Goal: Task Accomplishment & Management: Manage account settings

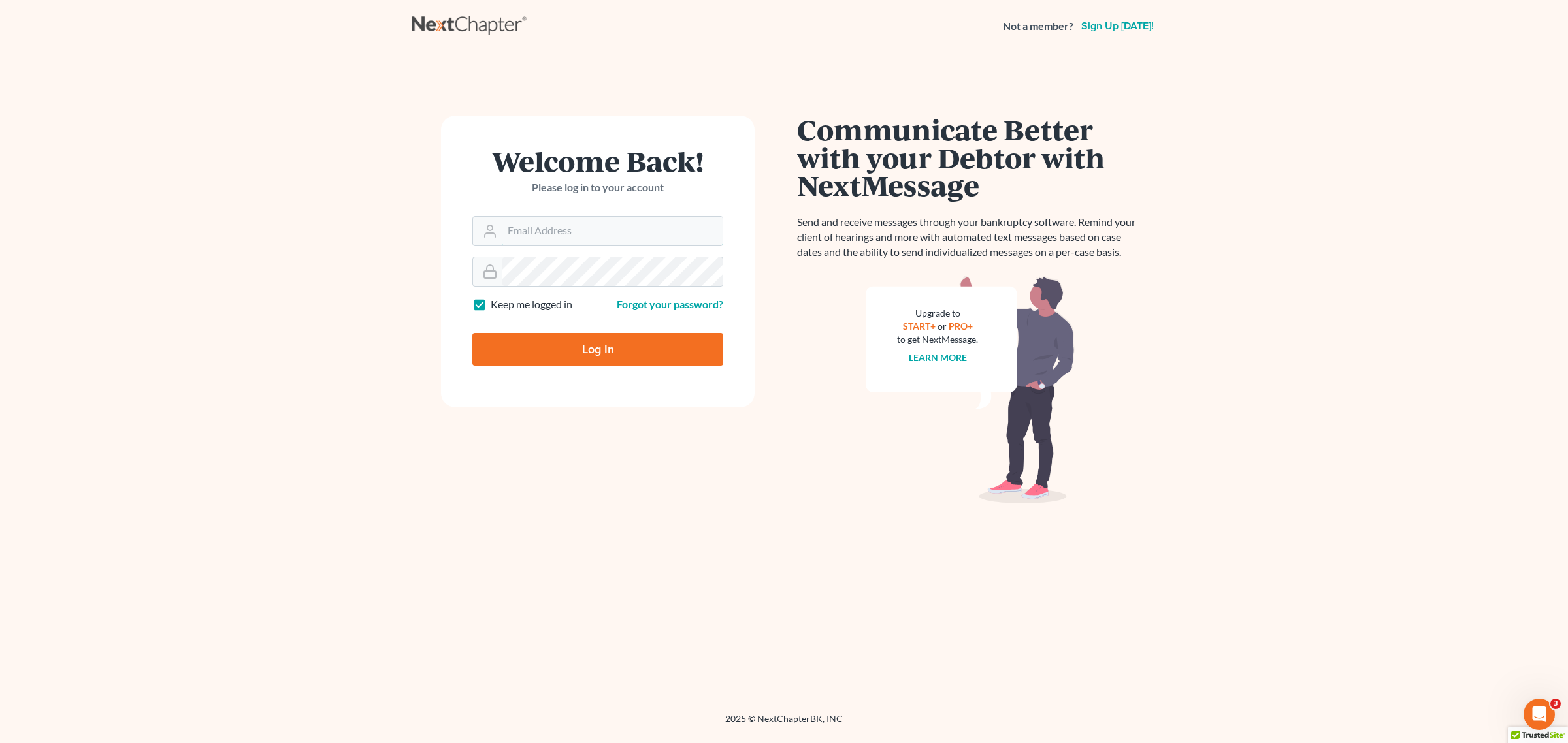
type input "DLM@dimentfirm.com"
click at [559, 343] on input "Log In" at bounding box center [597, 350] width 250 height 33
type input "Thinking..."
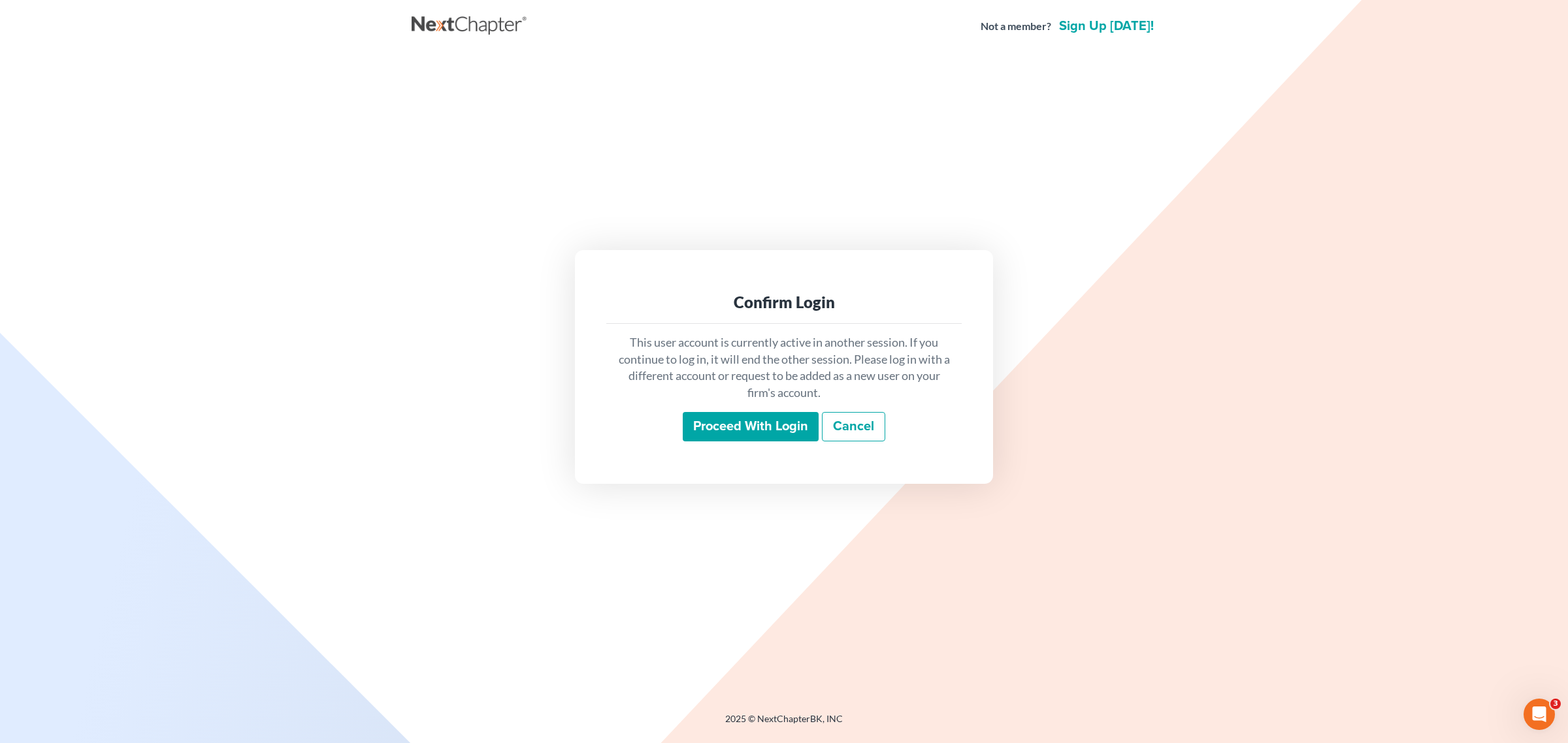
click at [756, 419] on input "Proceed with login" at bounding box center [750, 427] width 136 height 30
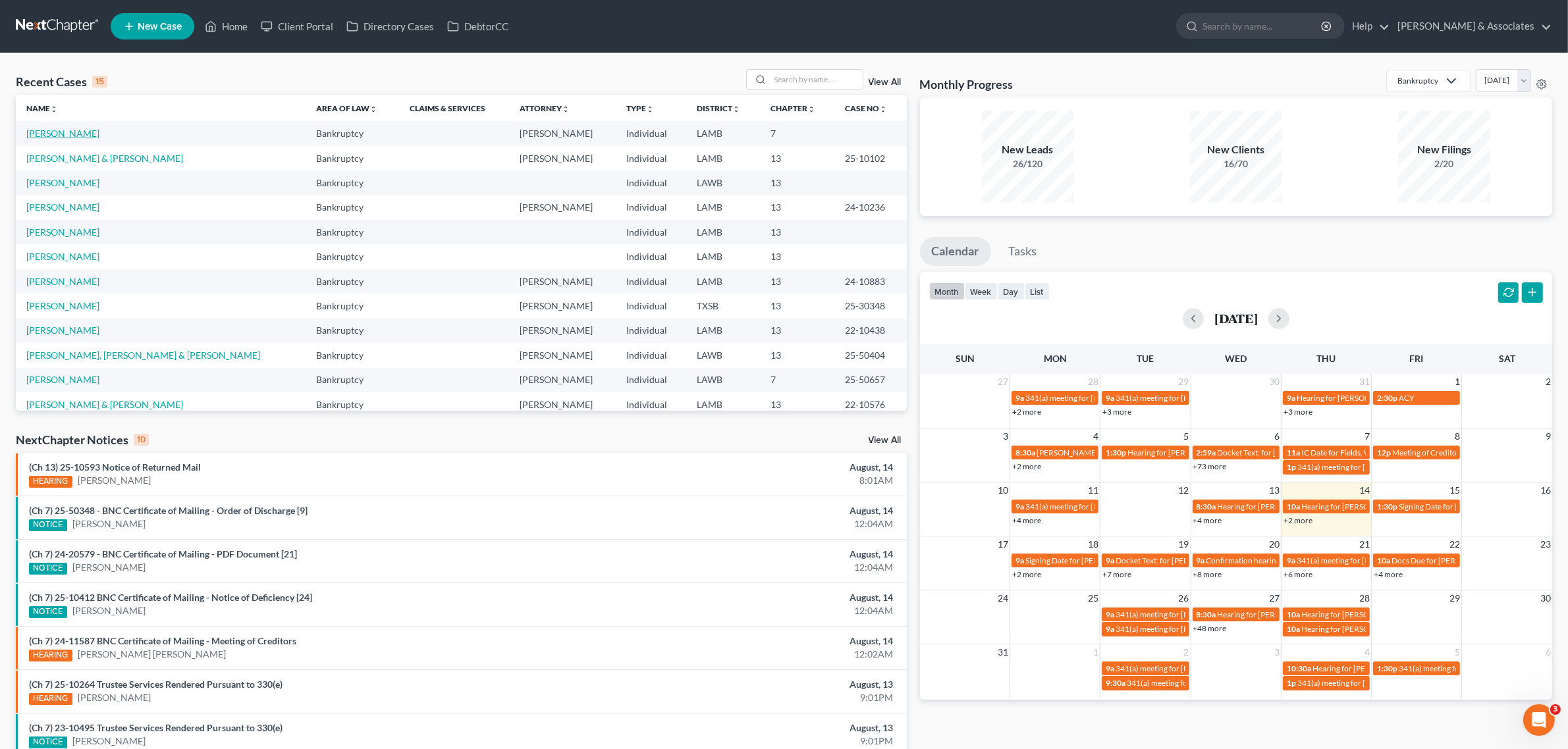
click at [58, 134] on link "[PERSON_NAME]" at bounding box center [63, 133] width 73 height 11
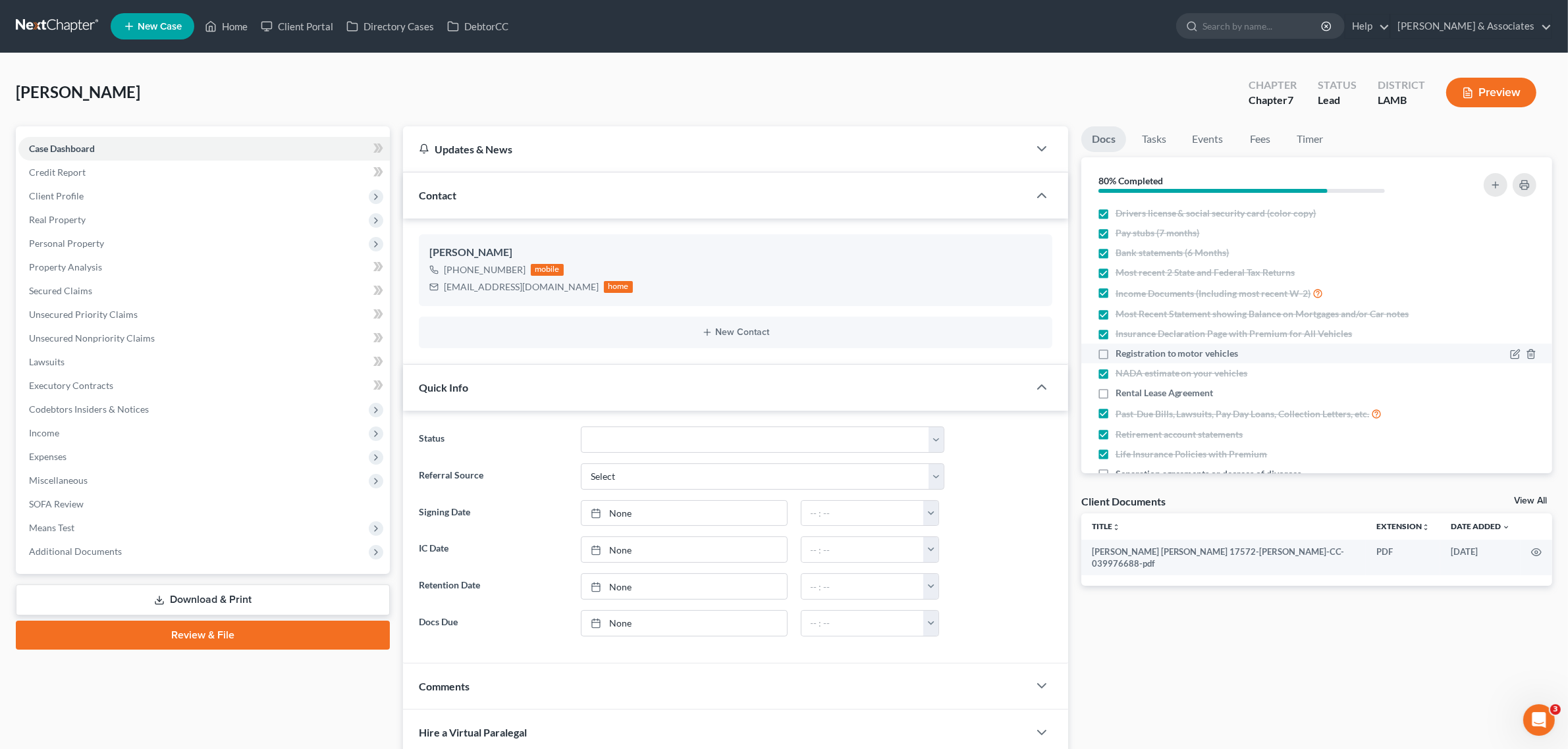
click at [1115, 353] on label "Registration to motor vehicles" at bounding box center [1177, 353] width 123 height 13
click at [1121, 353] on input "Registration to motor vehicles" at bounding box center [1125, 351] width 8 height 8
checkbox input "true"
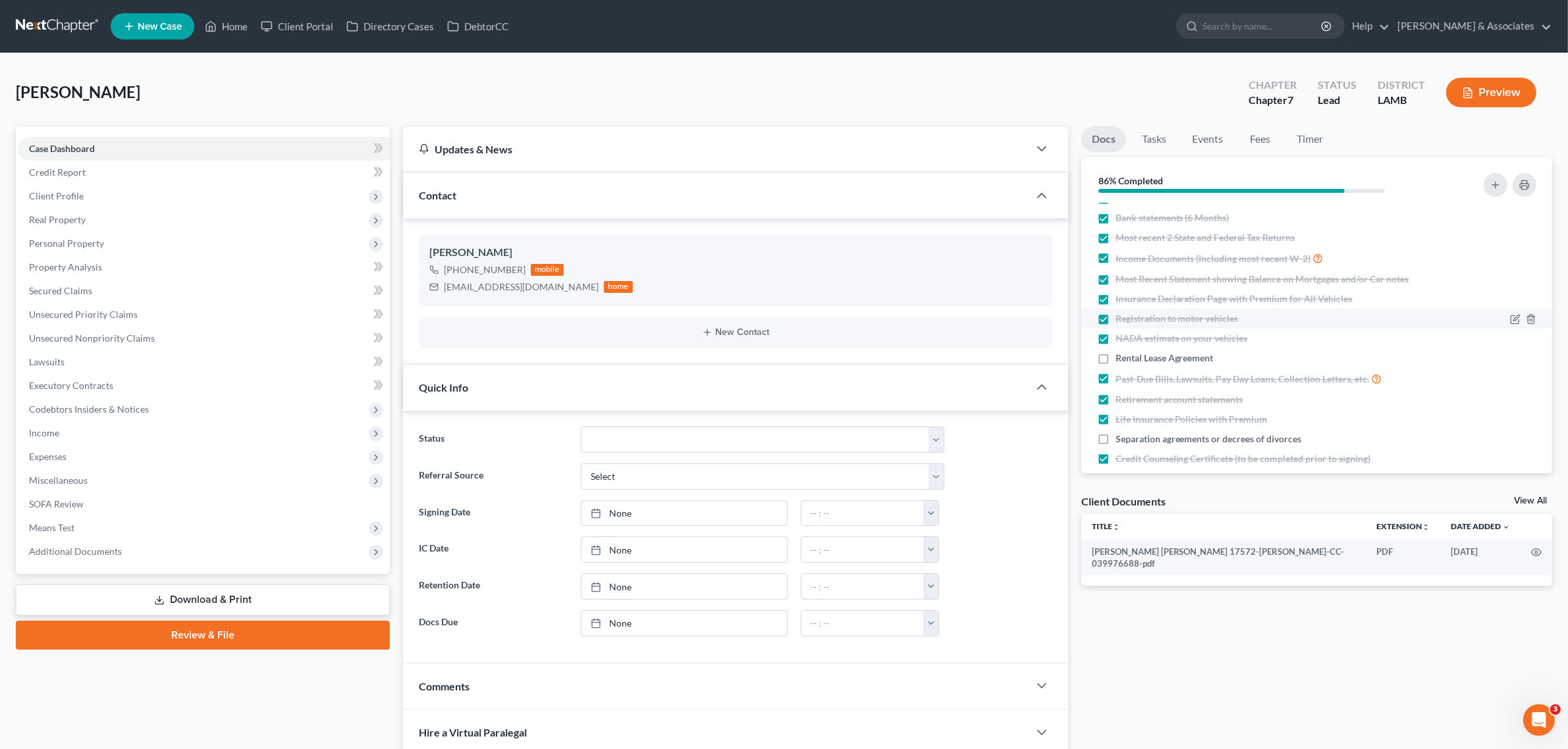
scroll to position [50, 0]
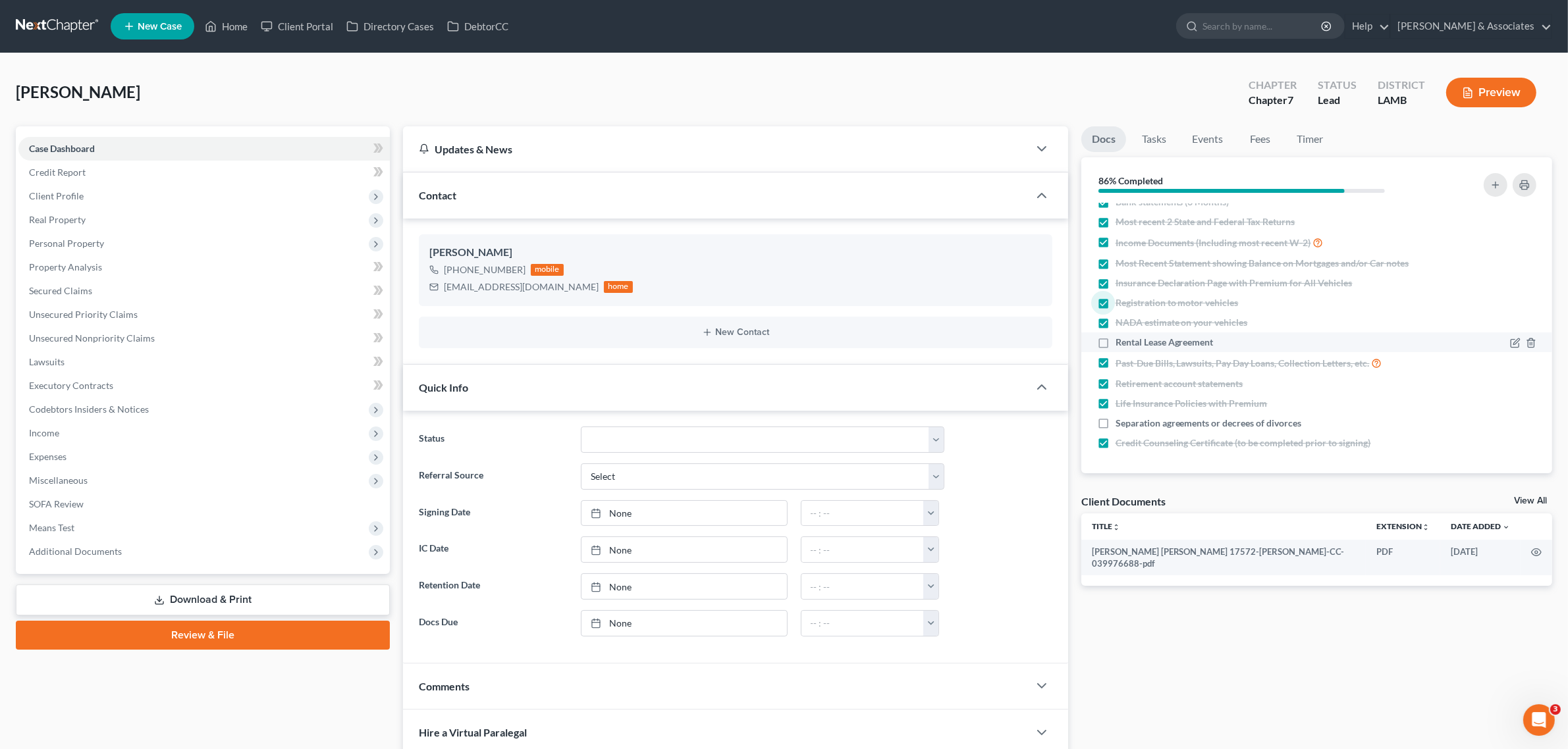
click at [1115, 341] on label "Rental Lease Agreement" at bounding box center [1164, 342] width 98 height 13
click at [1121, 341] on input "Rental Lease Agreement" at bounding box center [1125, 340] width 8 height 8
checkbox input "true"
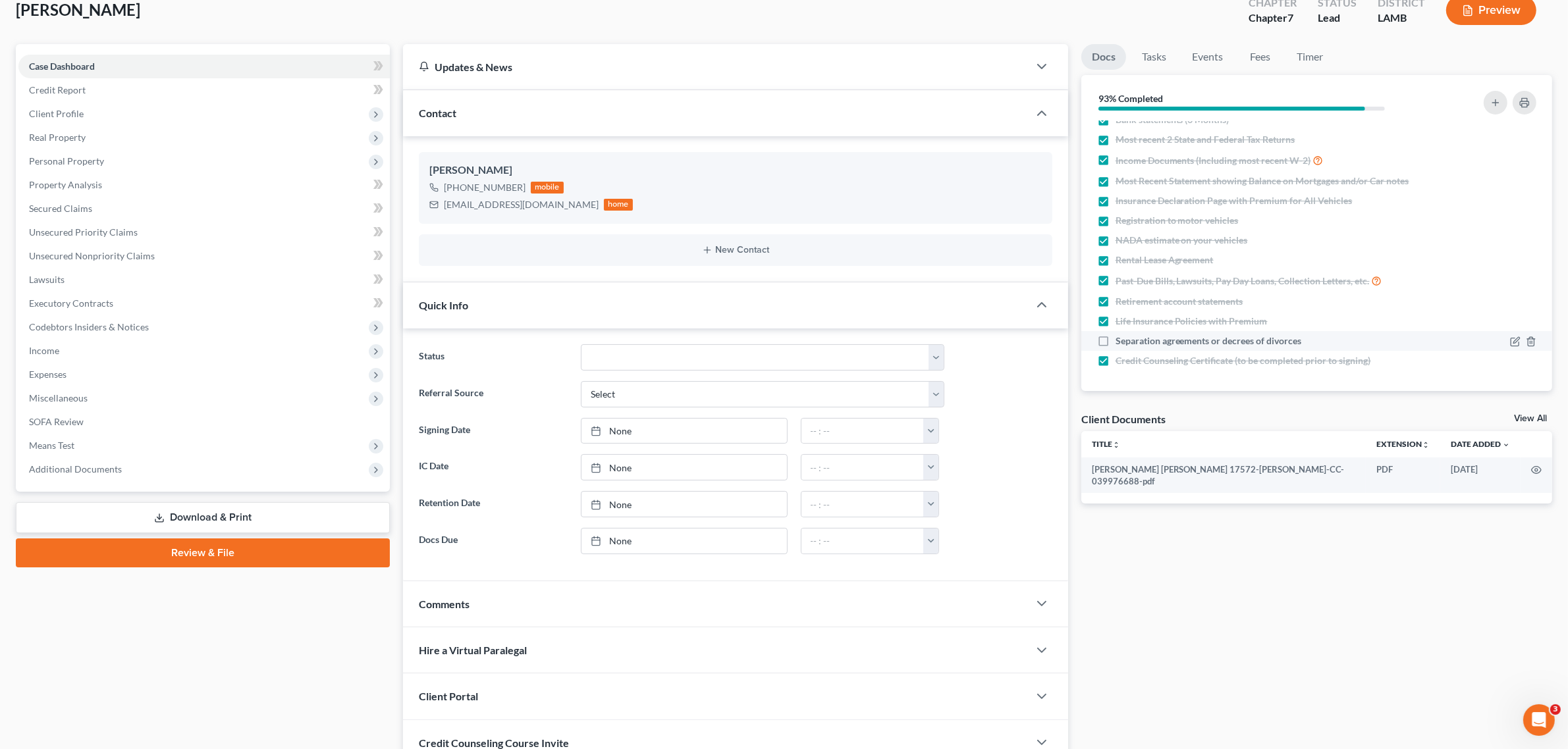
click at [1115, 341] on label "Separation agreements or decrees of divorces" at bounding box center [1208, 341] width 186 height 13
click at [1121, 341] on input "Separation agreements or decrees of divorces" at bounding box center [1125, 338] width 8 height 8
checkbox input "true"
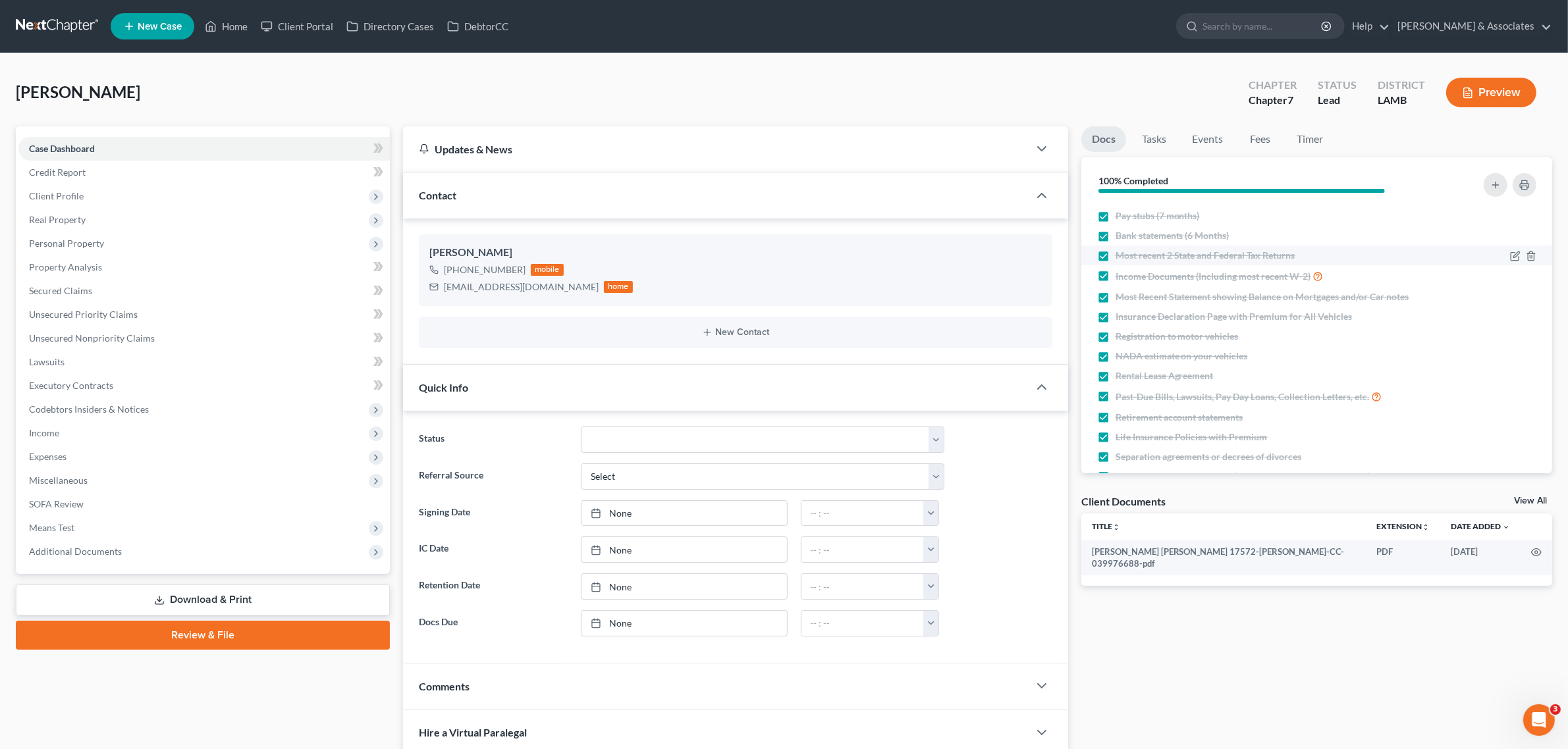
scroll to position [0, 0]
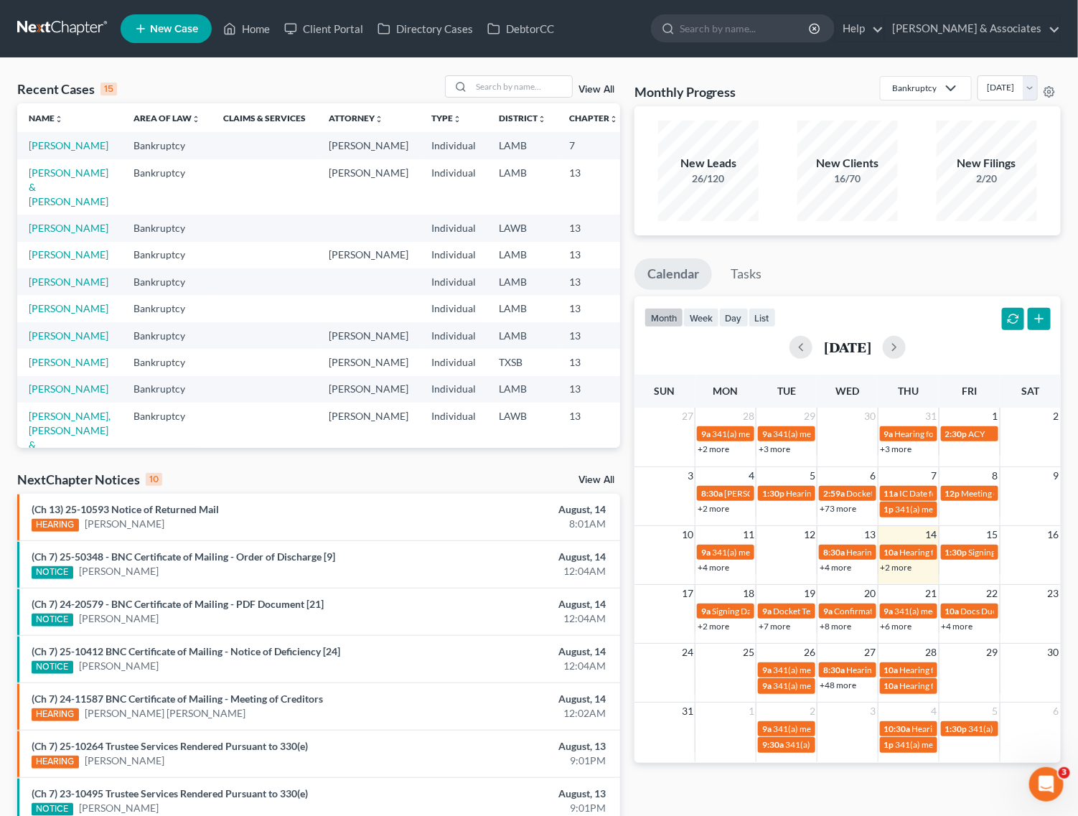
drag, startPoint x: 811, startPoint y: 176, endPoint x: 850, endPoint y: 166, distance: 40.5
click at [812, 176] on div "16/70" at bounding box center [847, 178] width 100 height 14
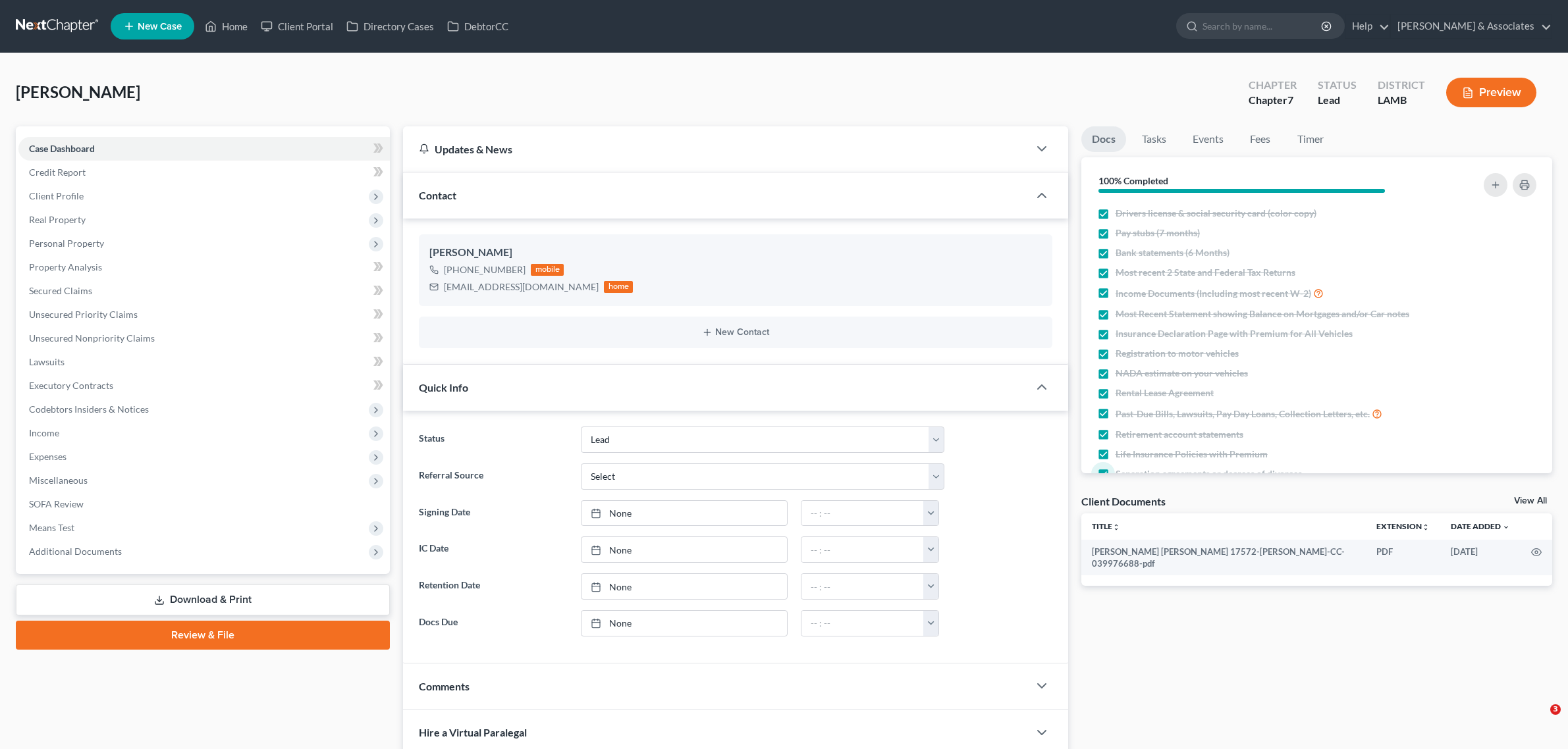
select select "13"
click at [239, 24] on link "Home" at bounding box center [226, 27] width 56 height 24
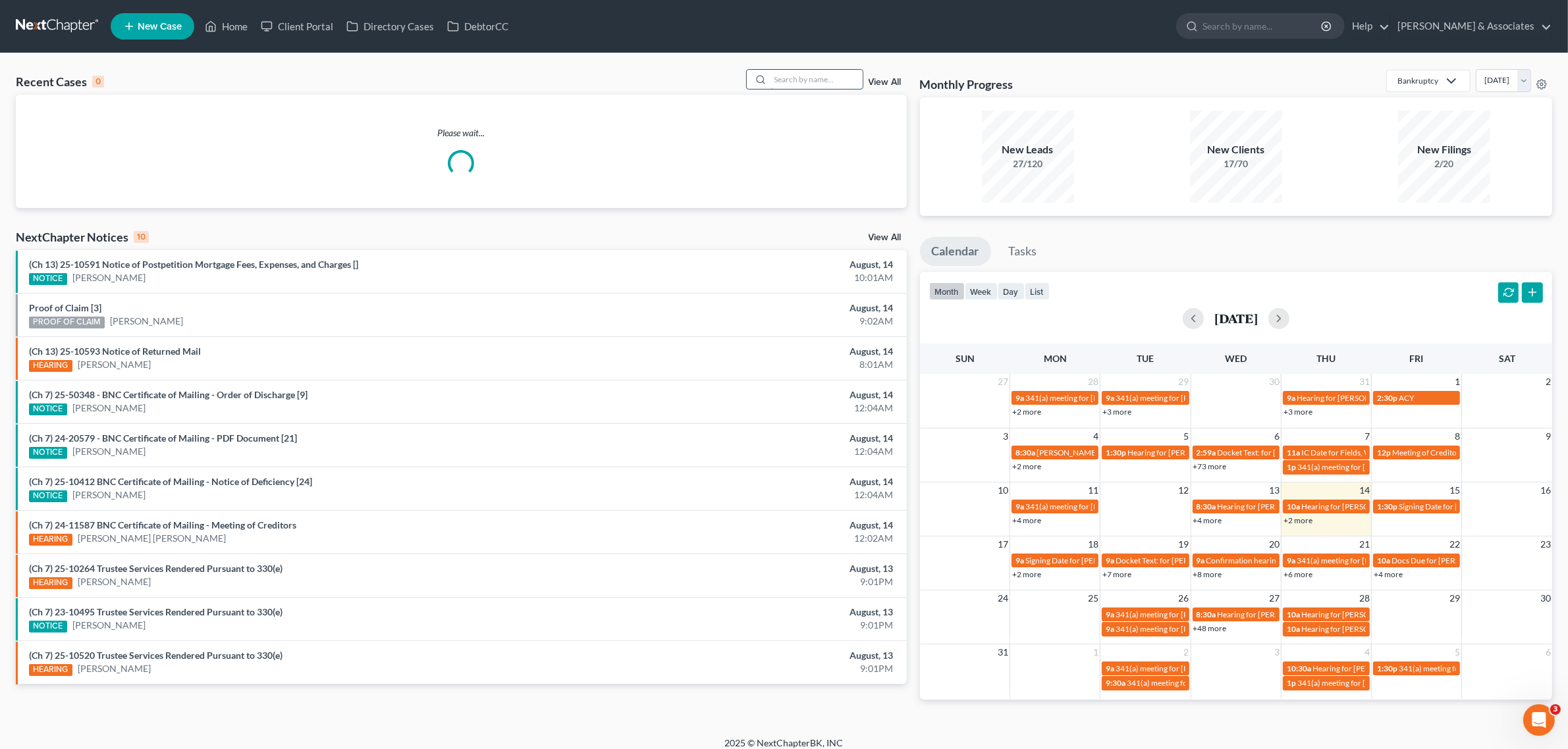
click at [804, 79] on input "search" at bounding box center [816, 79] width 92 height 19
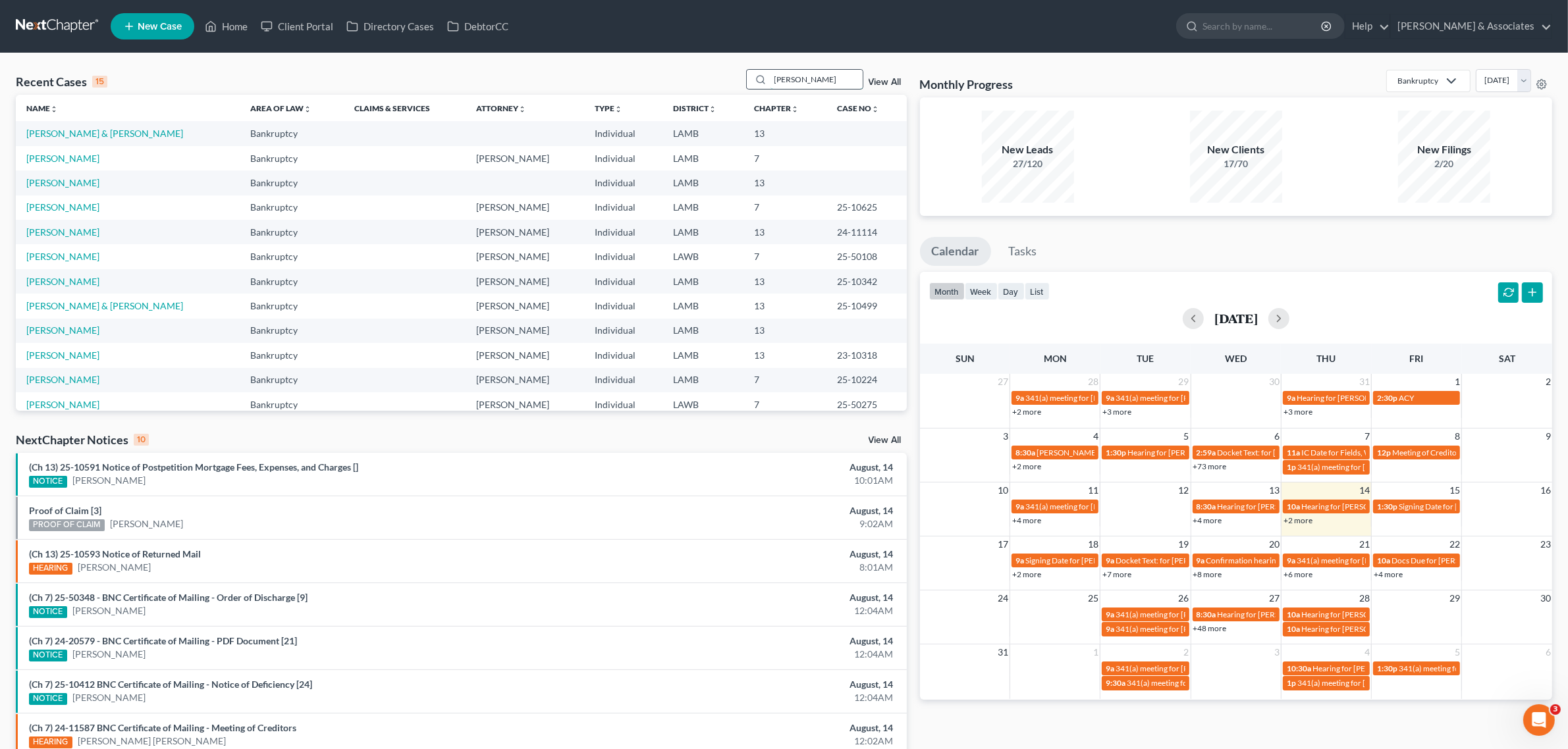
type input "davis"
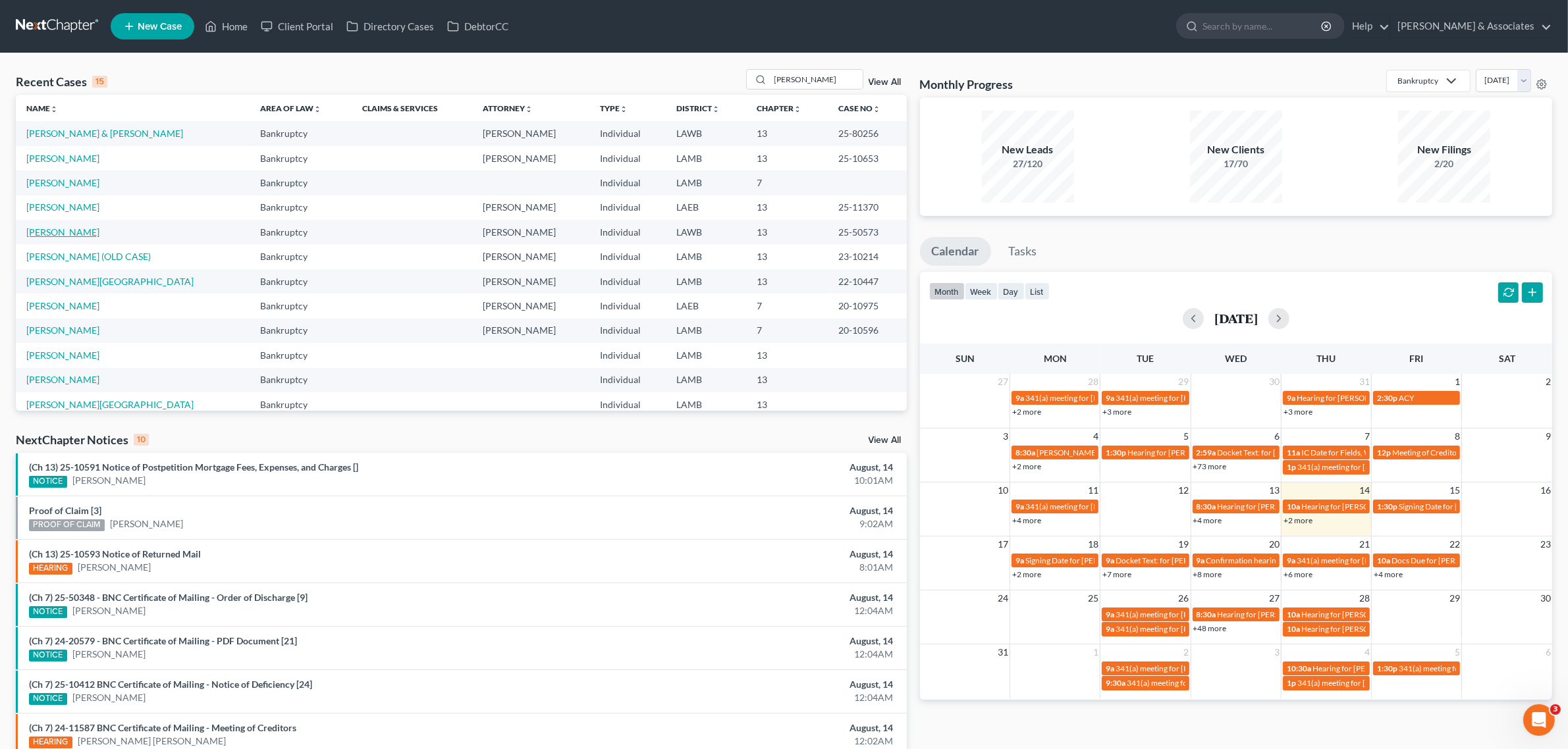
click at [48, 236] on link "[PERSON_NAME]" at bounding box center [63, 232] width 73 height 11
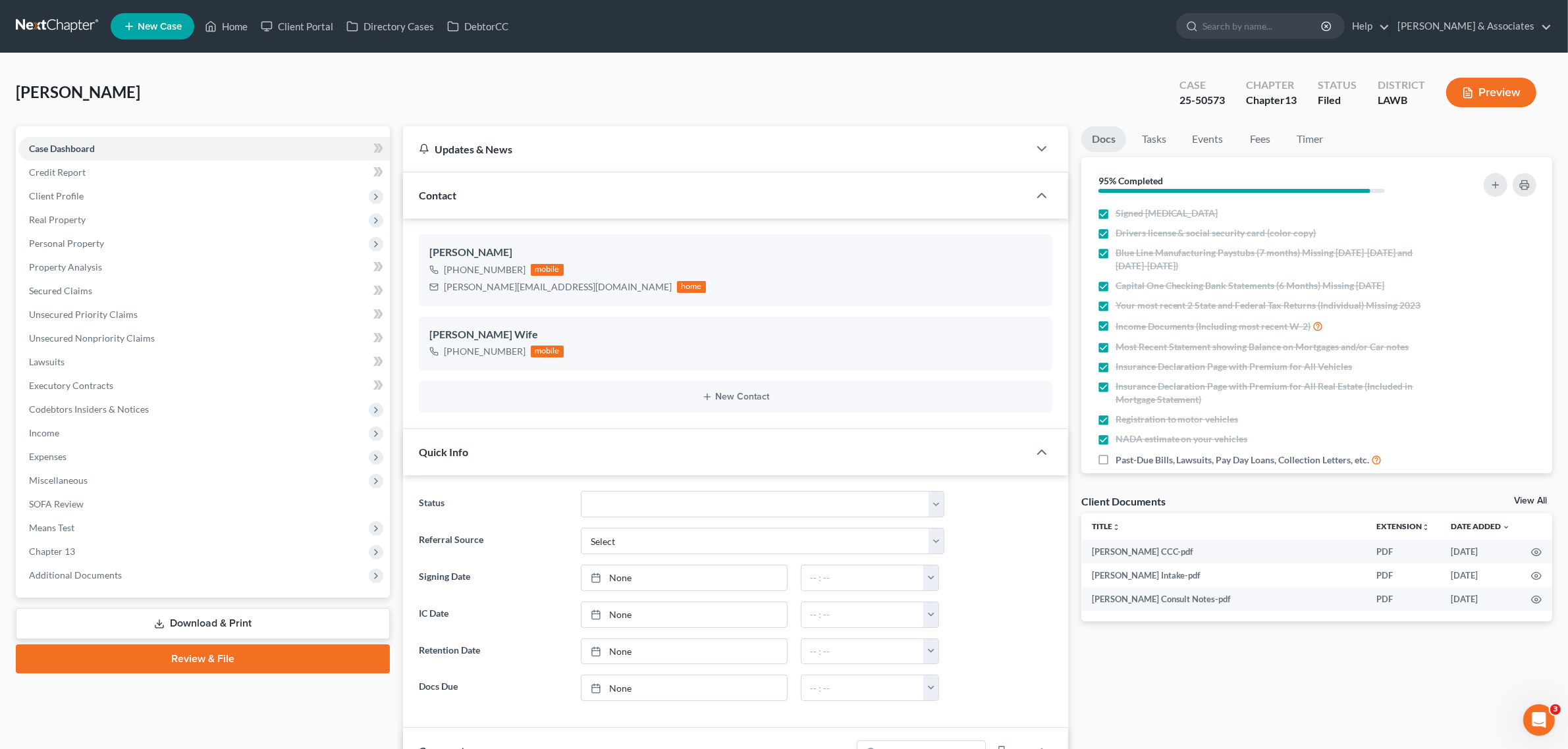
scroll to position [127, 0]
click at [73, 549] on span "Chapter 13" at bounding box center [52, 552] width 46 height 11
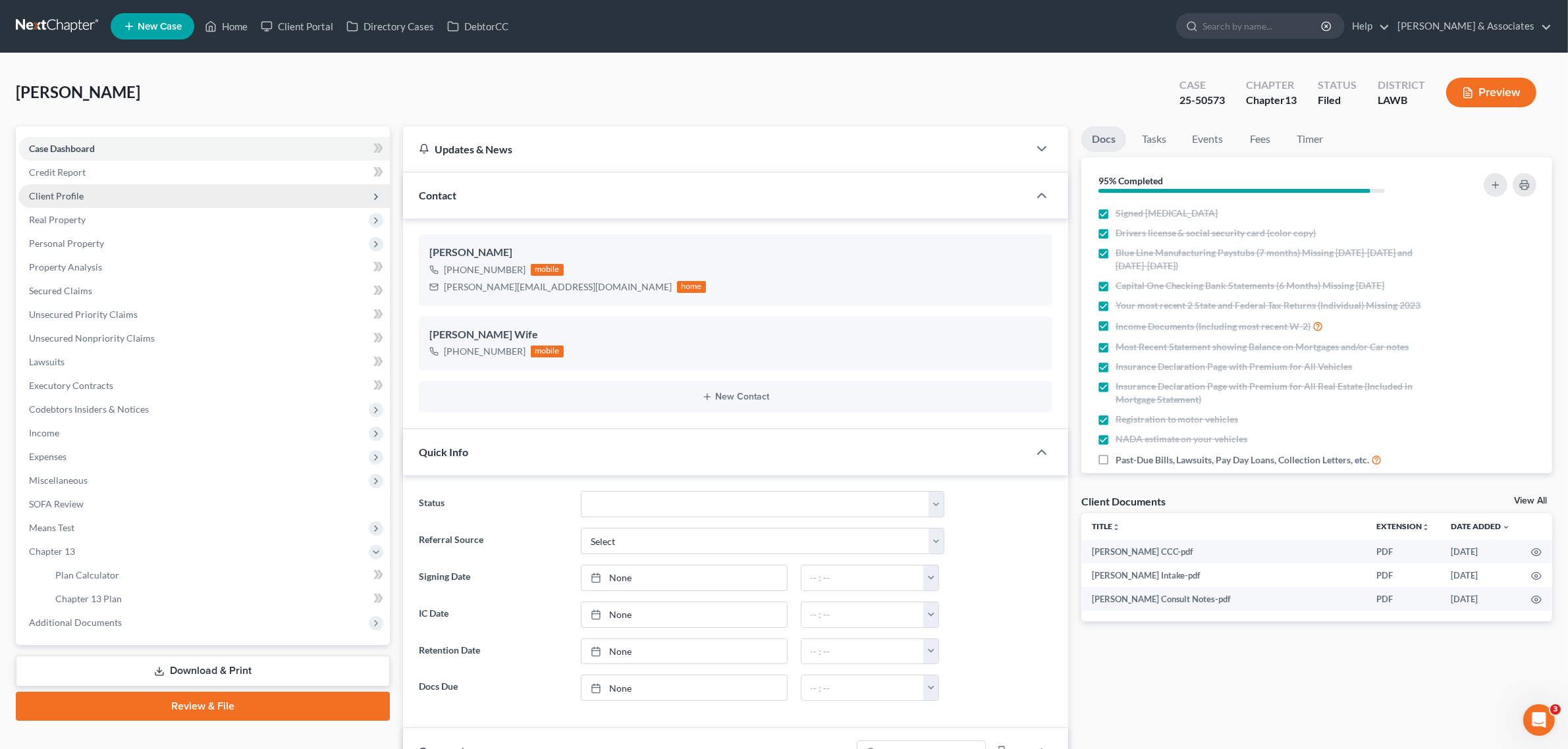
click at [95, 203] on span "Client Profile" at bounding box center [204, 196] width 372 height 24
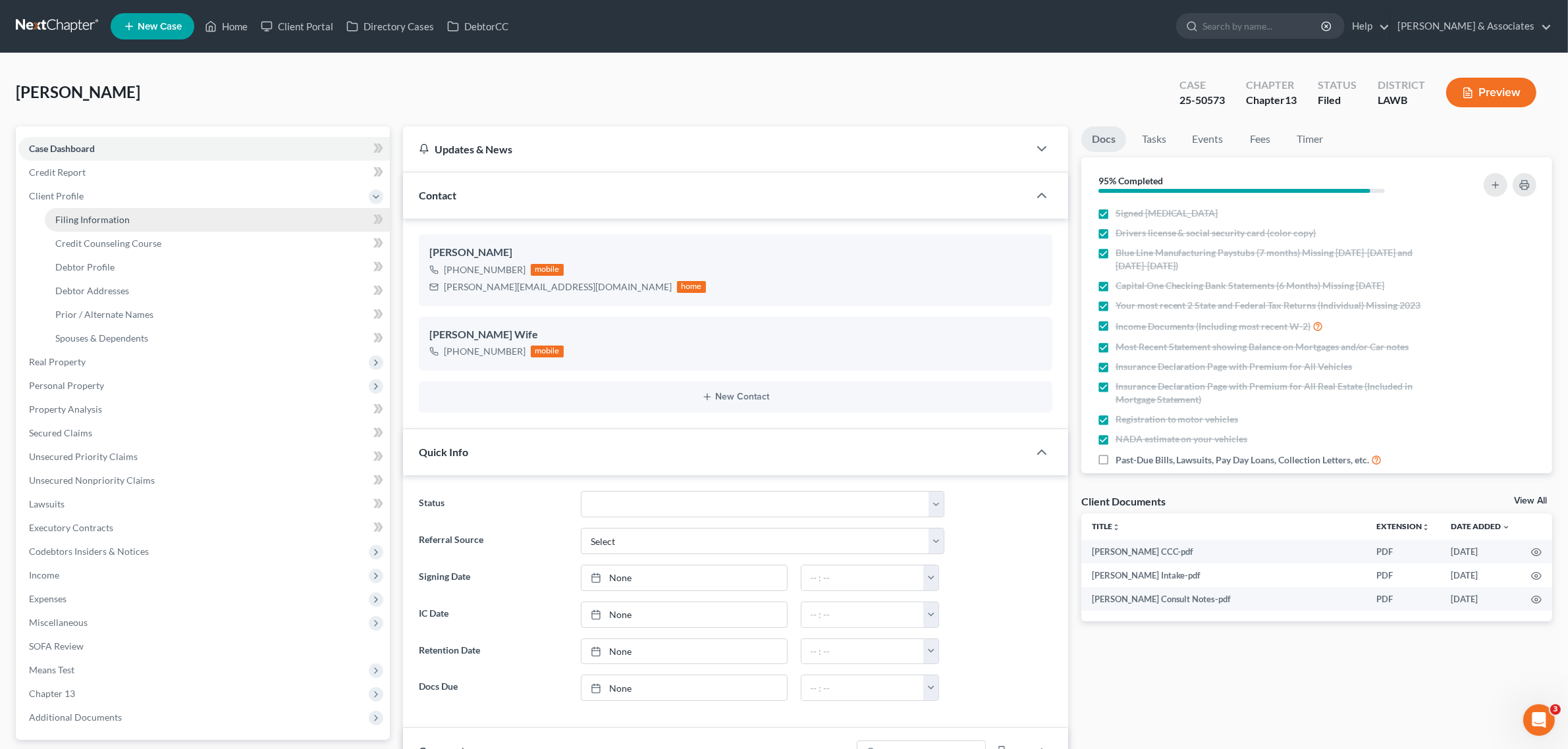
click at [118, 218] on span "Filing Information" at bounding box center [92, 219] width 74 height 11
select select "1"
select select "0"
select select "3"
select select "19"
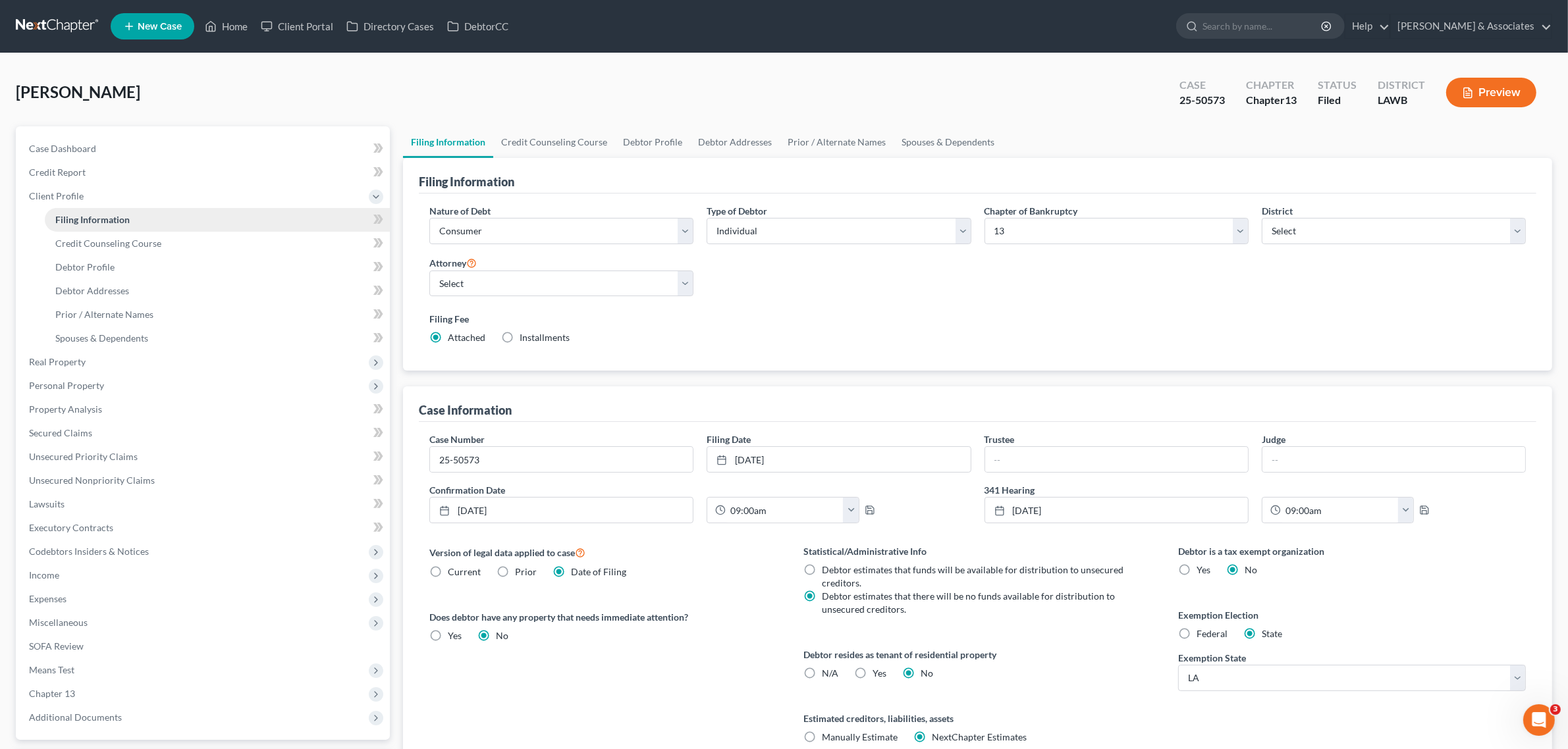
click at [83, 219] on span "Filing Information" at bounding box center [92, 219] width 74 height 11
click at [78, 196] on span "Client Profile" at bounding box center [57, 196] width 55 height 11
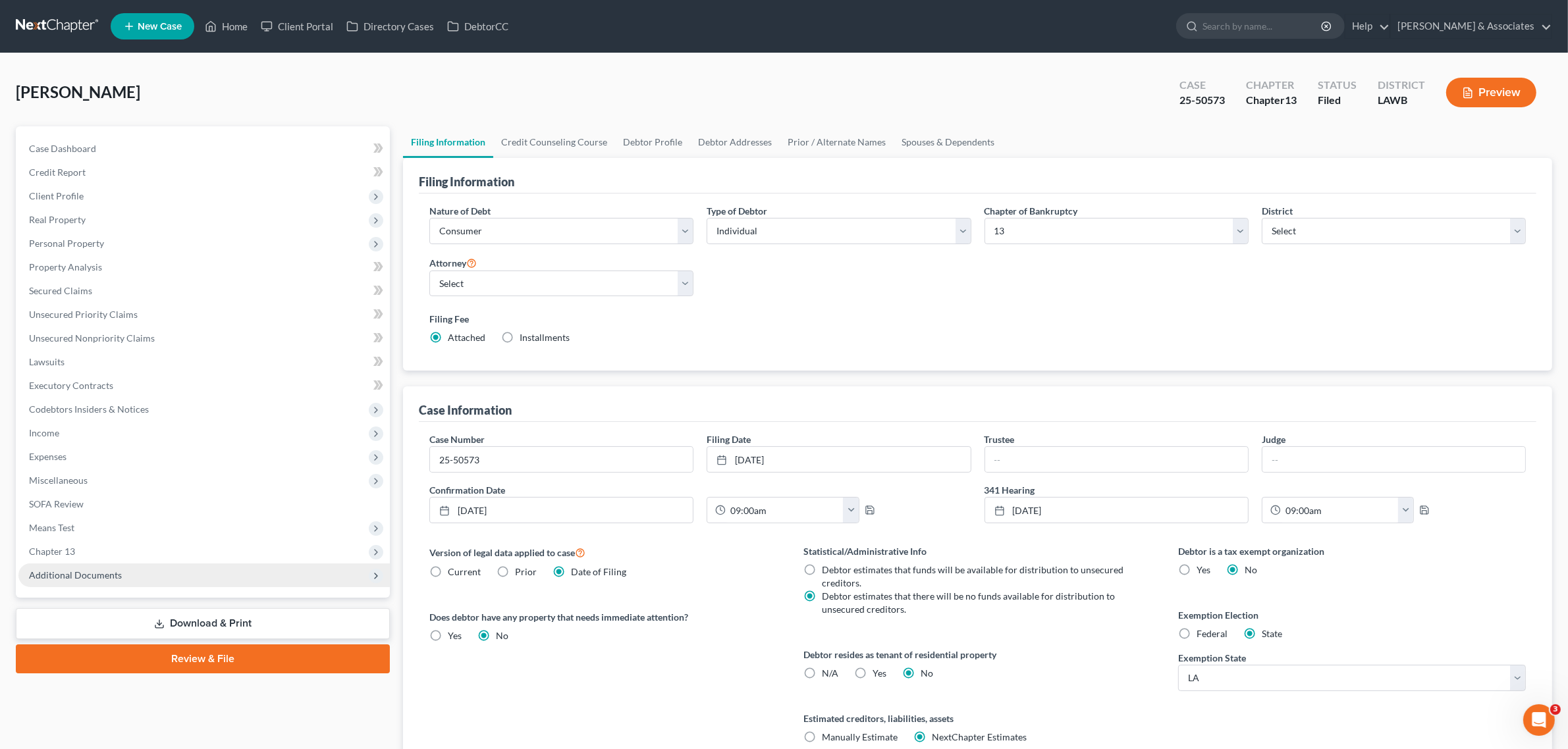
click at [89, 570] on span "Additional Documents" at bounding box center [75, 576] width 93 height 11
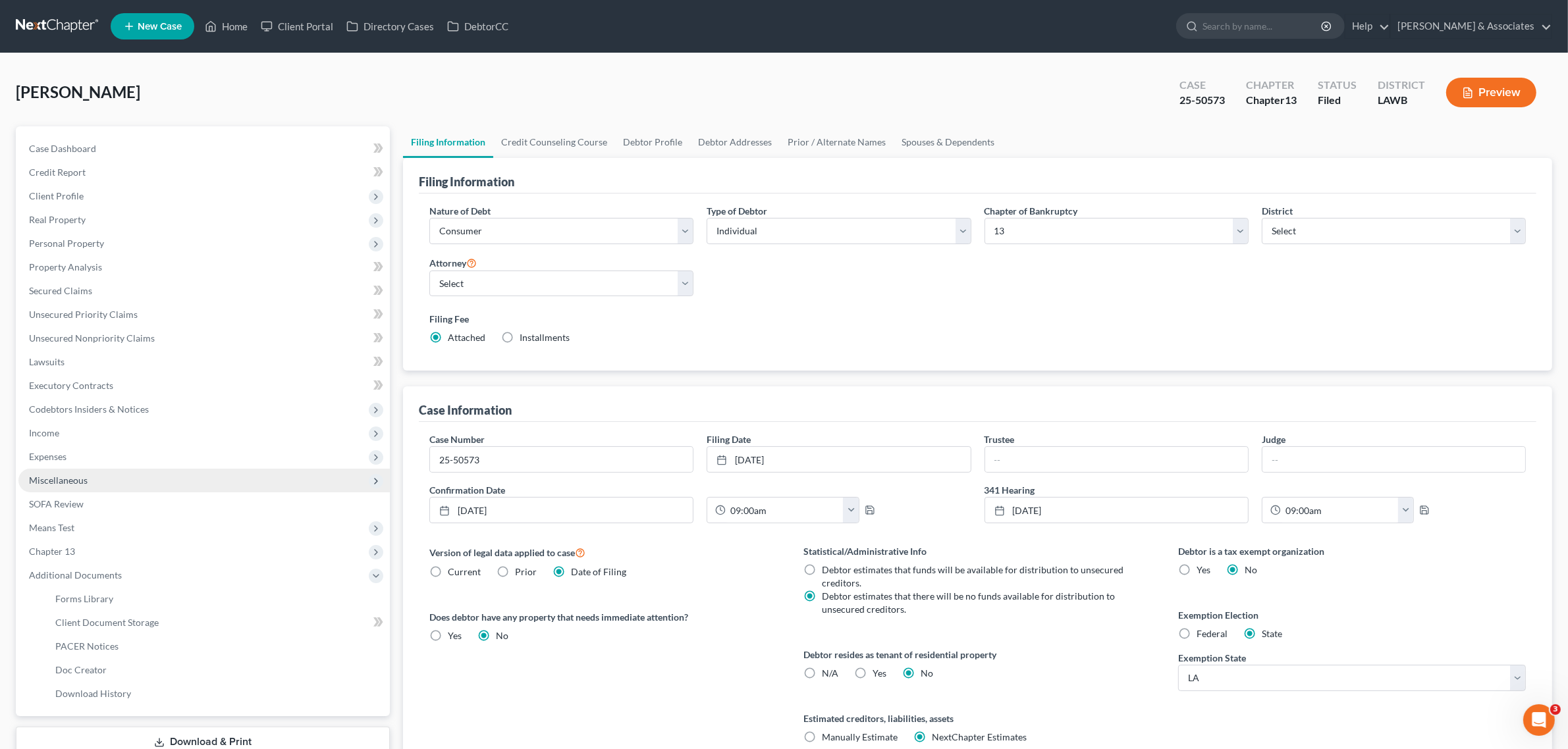
click at [75, 477] on span "Miscellaneous" at bounding box center [59, 480] width 59 height 11
click at [73, 484] on span "Miscellaneous" at bounding box center [59, 480] width 59 height 11
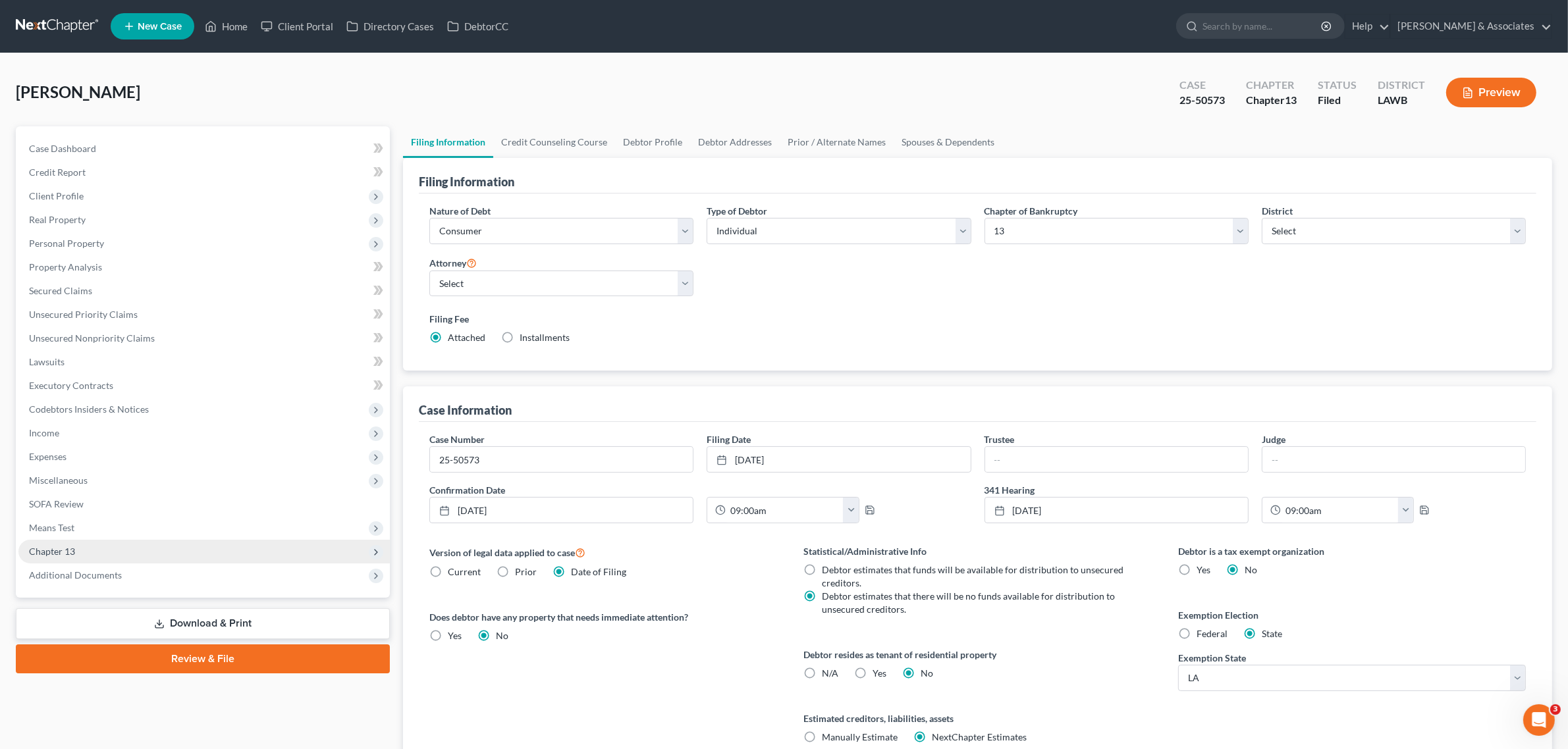
click at [73, 544] on span "Chapter 13" at bounding box center [204, 552] width 372 height 24
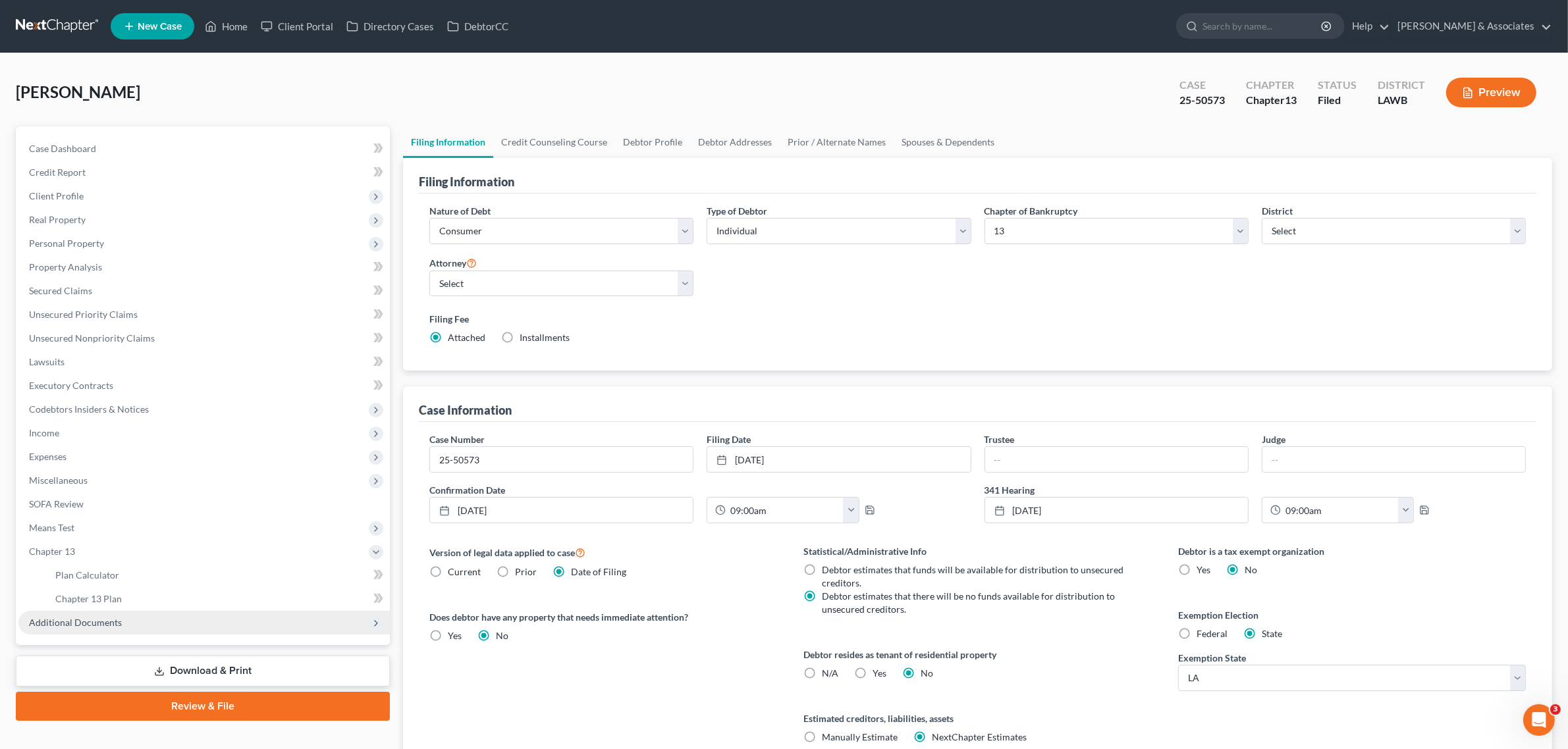
click at [64, 623] on span "Additional Documents" at bounding box center [75, 622] width 93 height 11
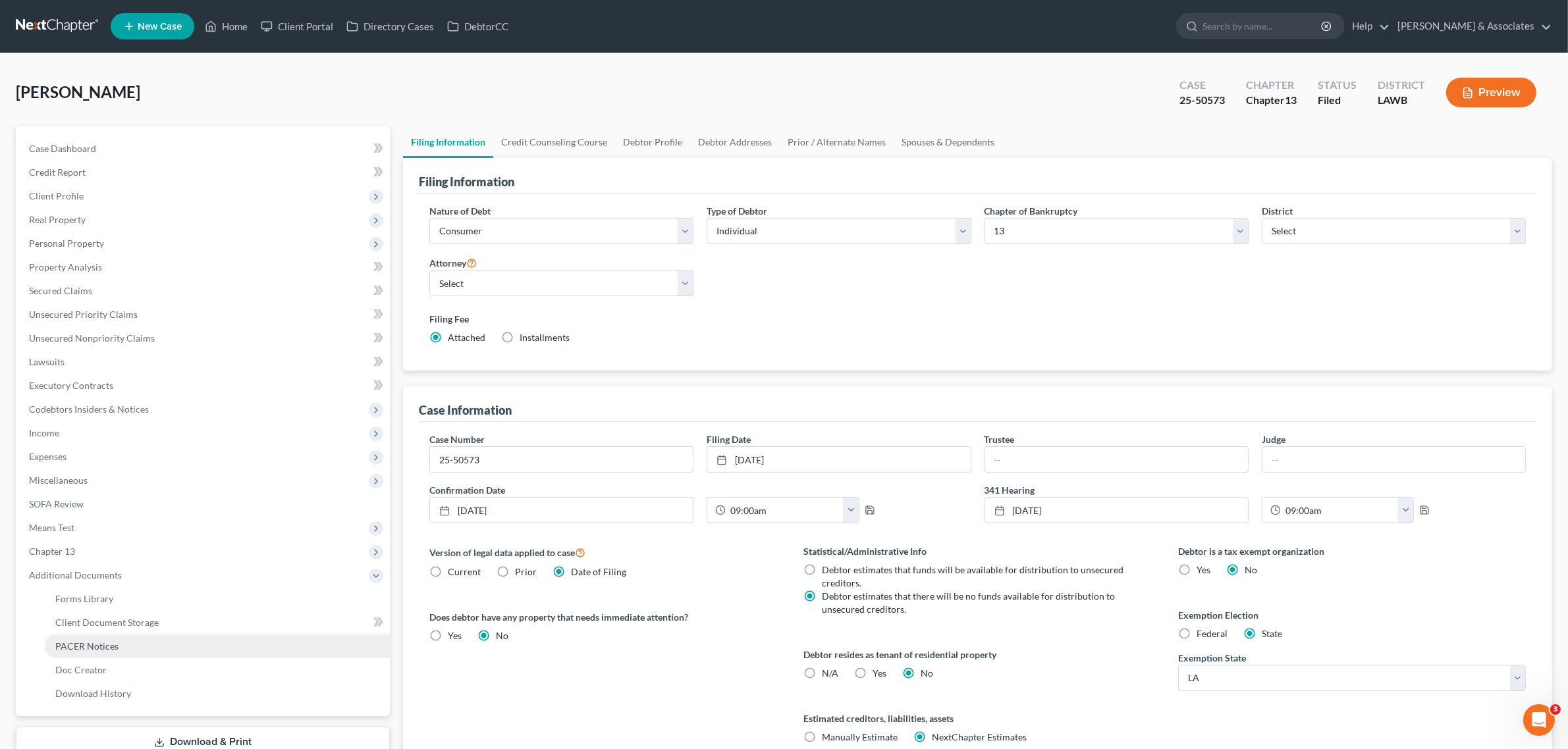
click at [60, 649] on span "PACER Notices" at bounding box center [86, 646] width 63 height 11
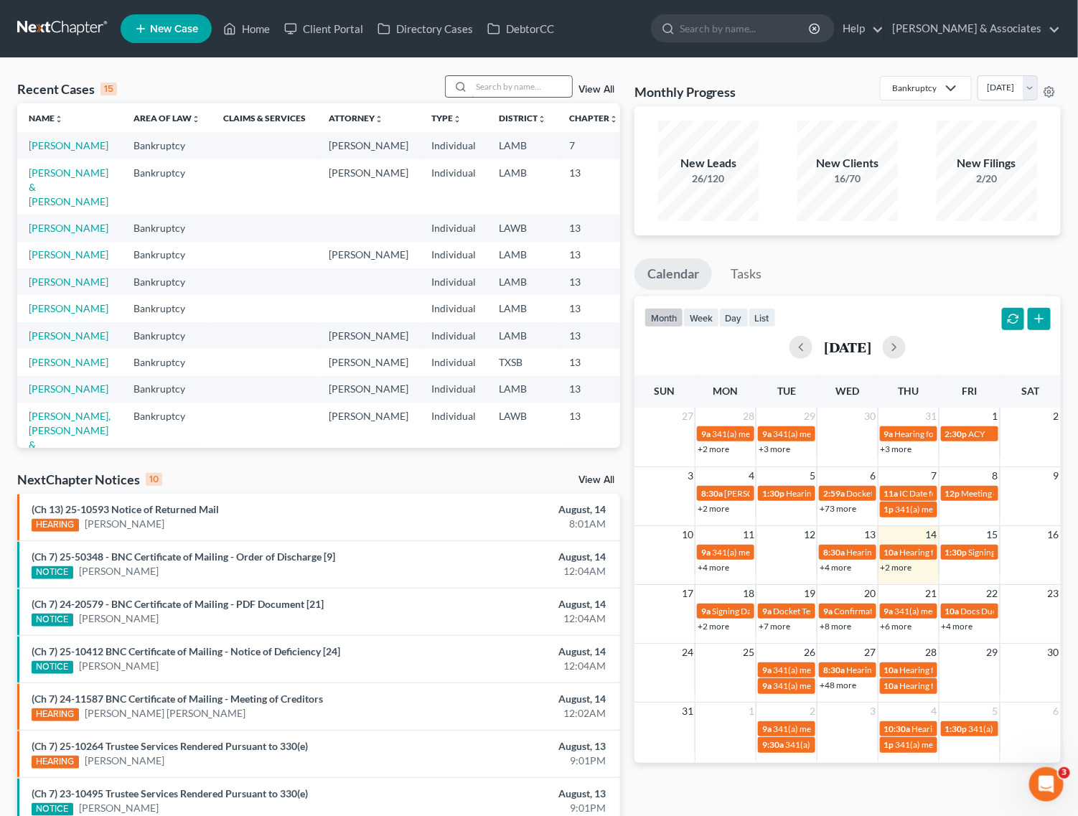
click at [542, 91] on input "search" at bounding box center [521, 86] width 100 height 21
type input "[PERSON_NAME]"
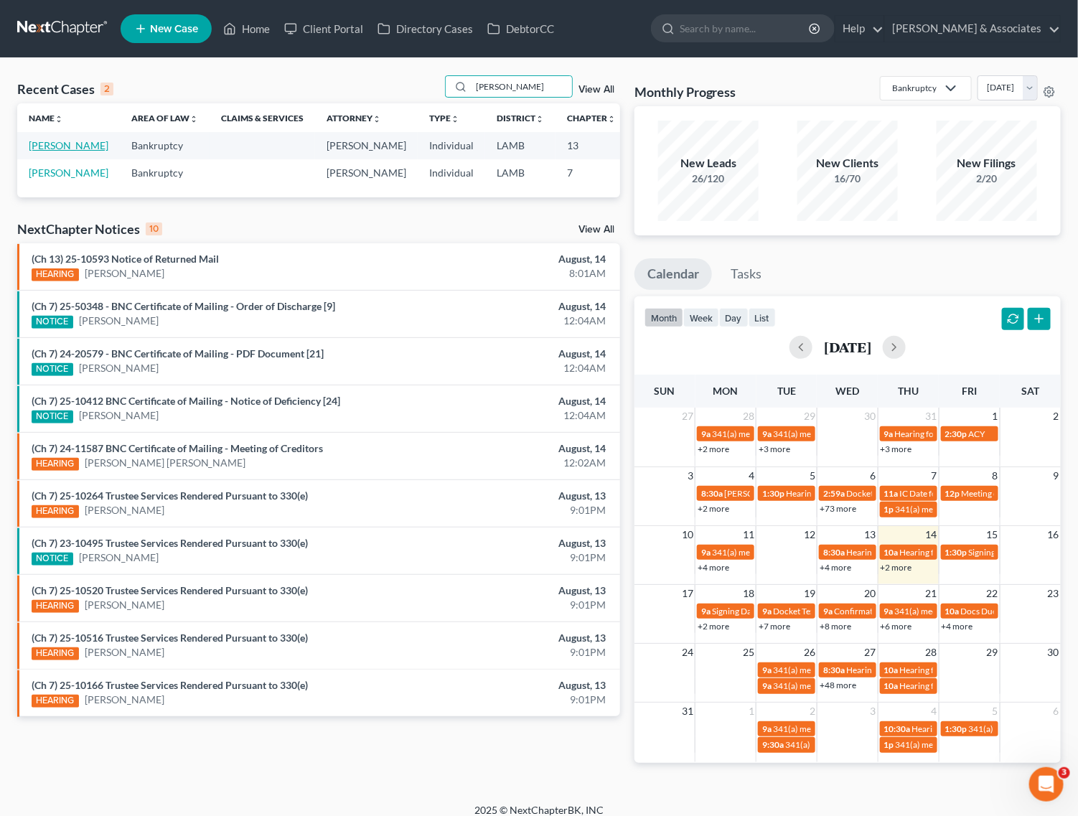
click at [43, 151] on link "[PERSON_NAME]" at bounding box center [69, 145] width 80 height 12
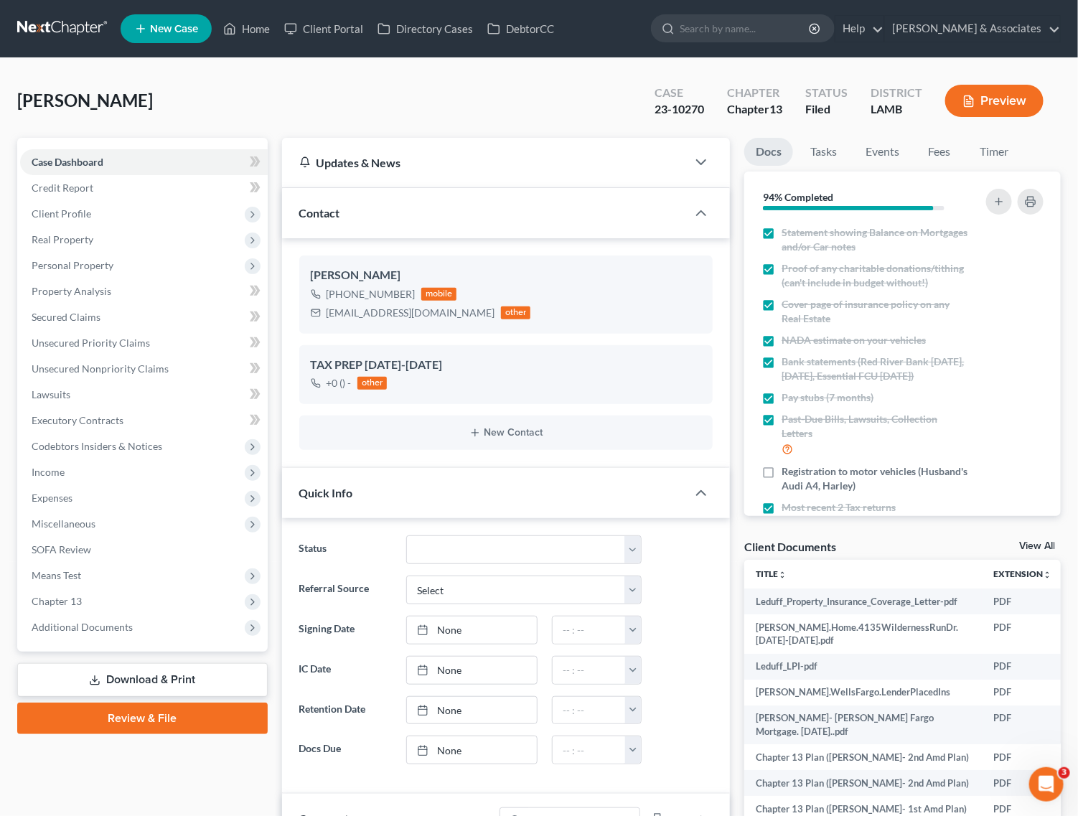
scroll to position [20, 0]
click at [108, 608] on span "Chapter 13" at bounding box center [143, 601] width 247 height 26
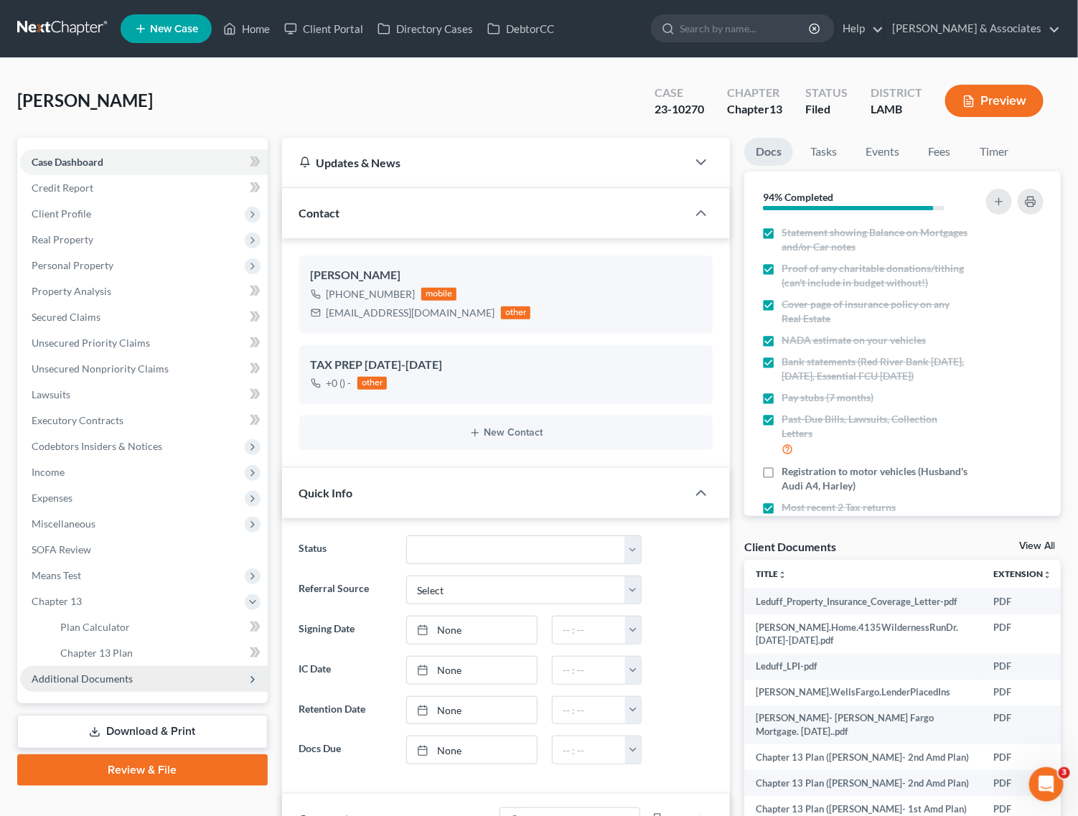
click at [90, 667] on span "Additional Documents" at bounding box center [143, 679] width 247 height 26
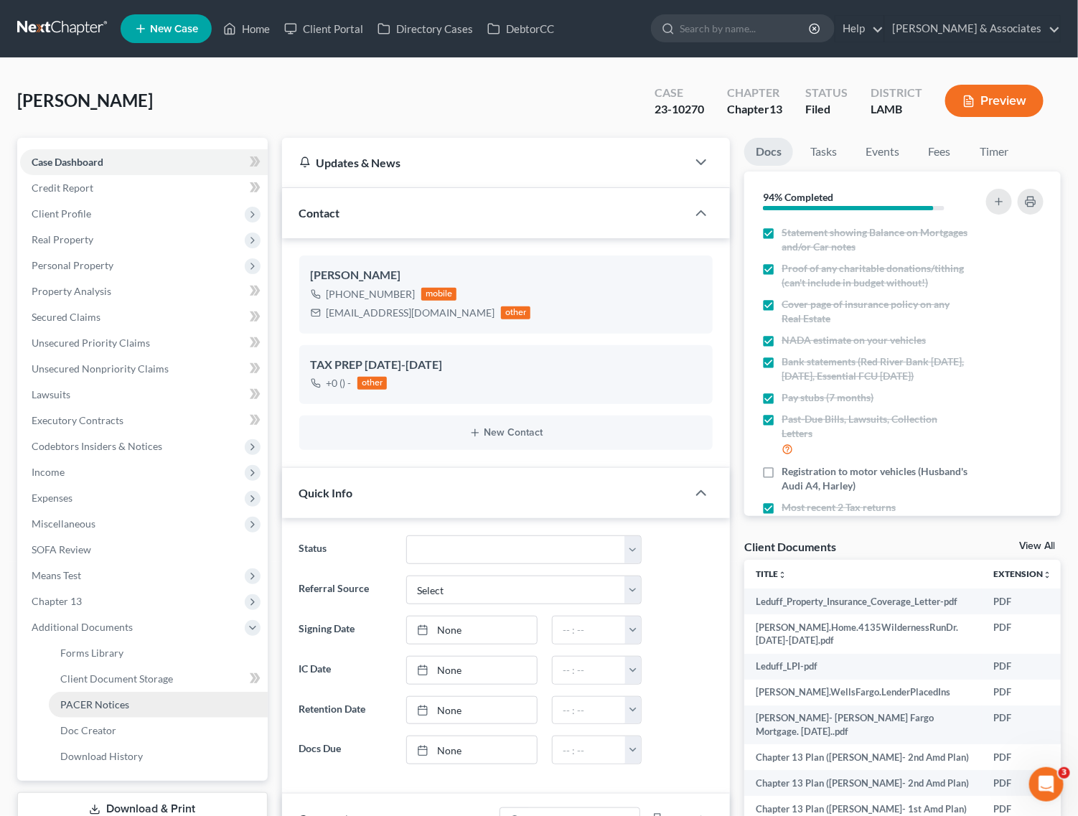
click at [100, 700] on span "PACER Notices" at bounding box center [94, 704] width 69 height 12
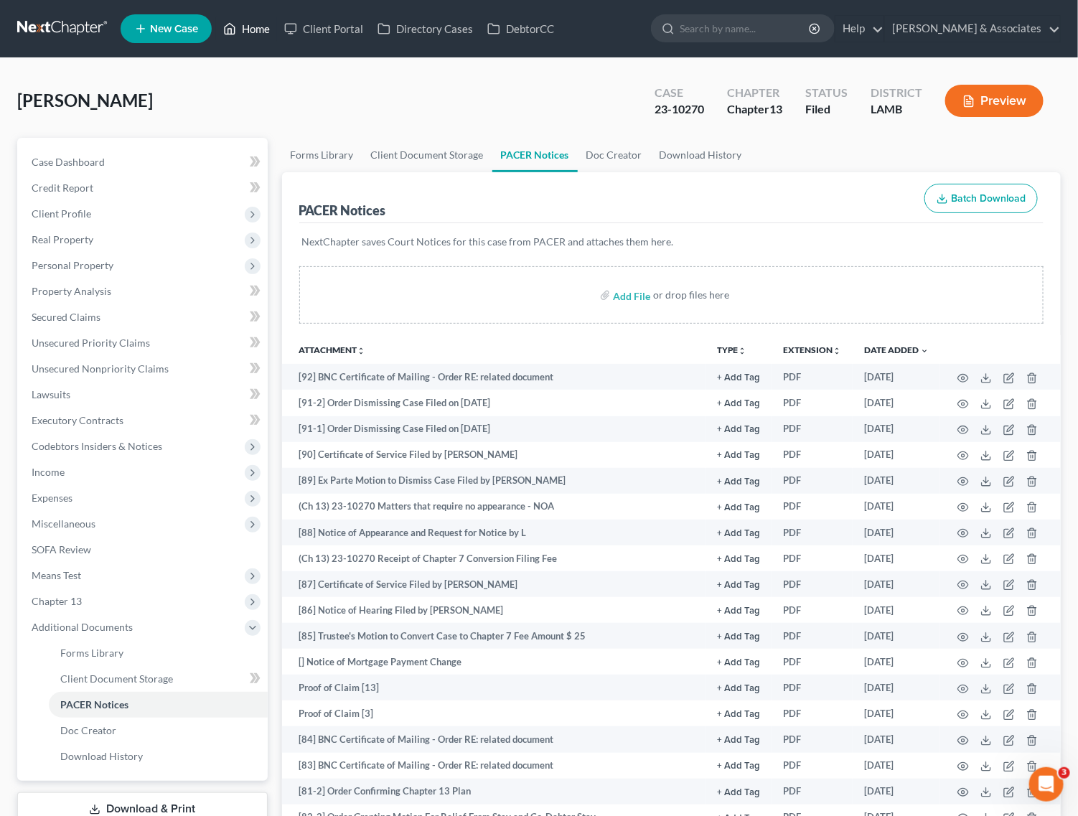
click at [240, 32] on link "Home" at bounding box center [246, 29] width 61 height 26
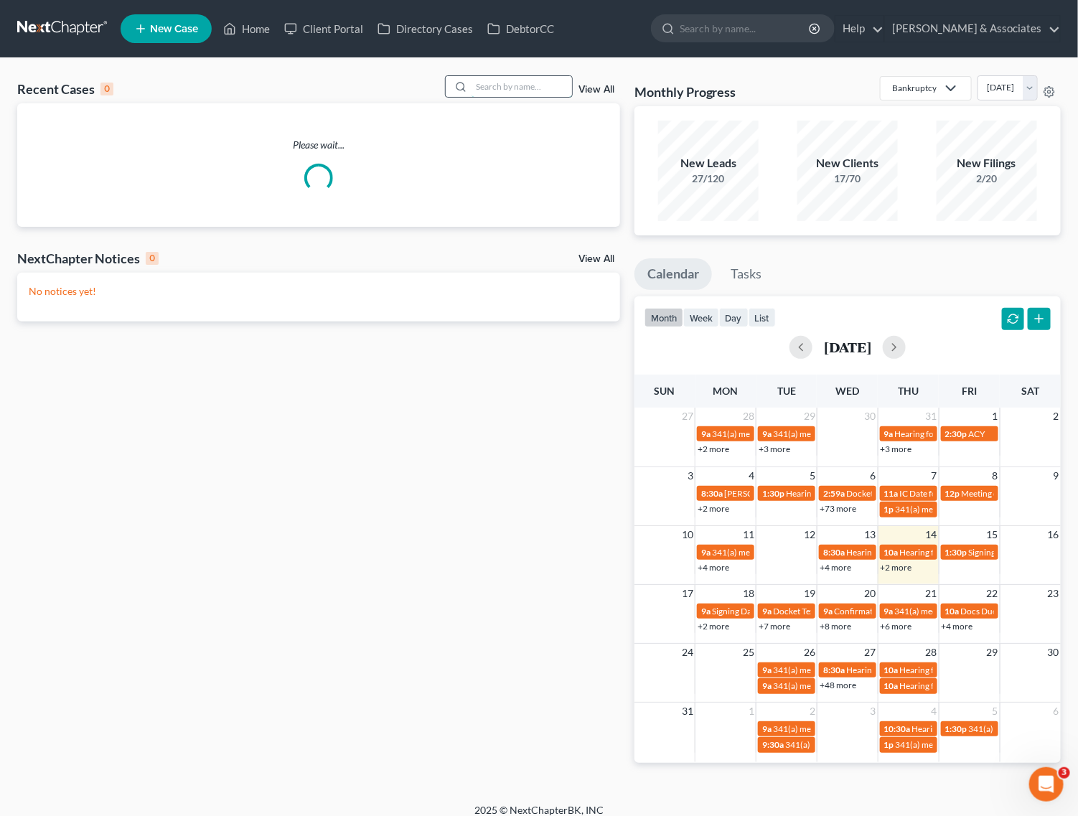
click at [496, 88] on input "search" at bounding box center [521, 86] width 100 height 21
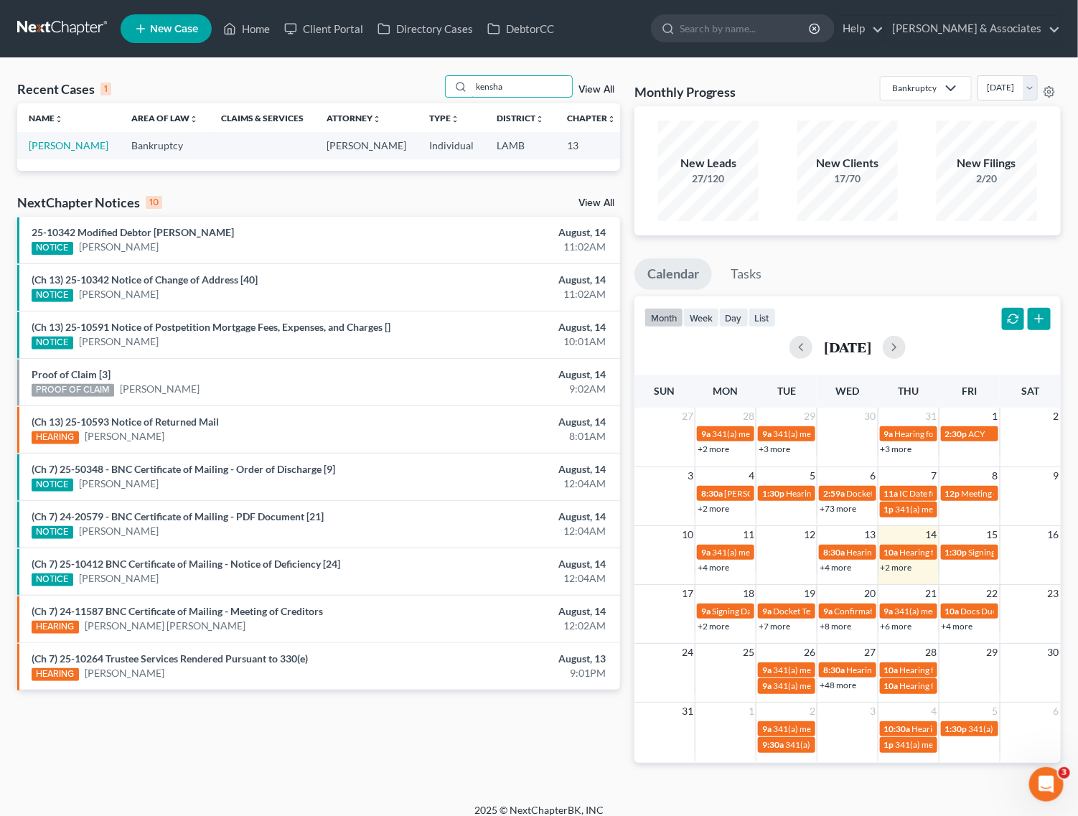
type input "kensha"
